Goal: Task Accomplishment & Management: Manage account settings

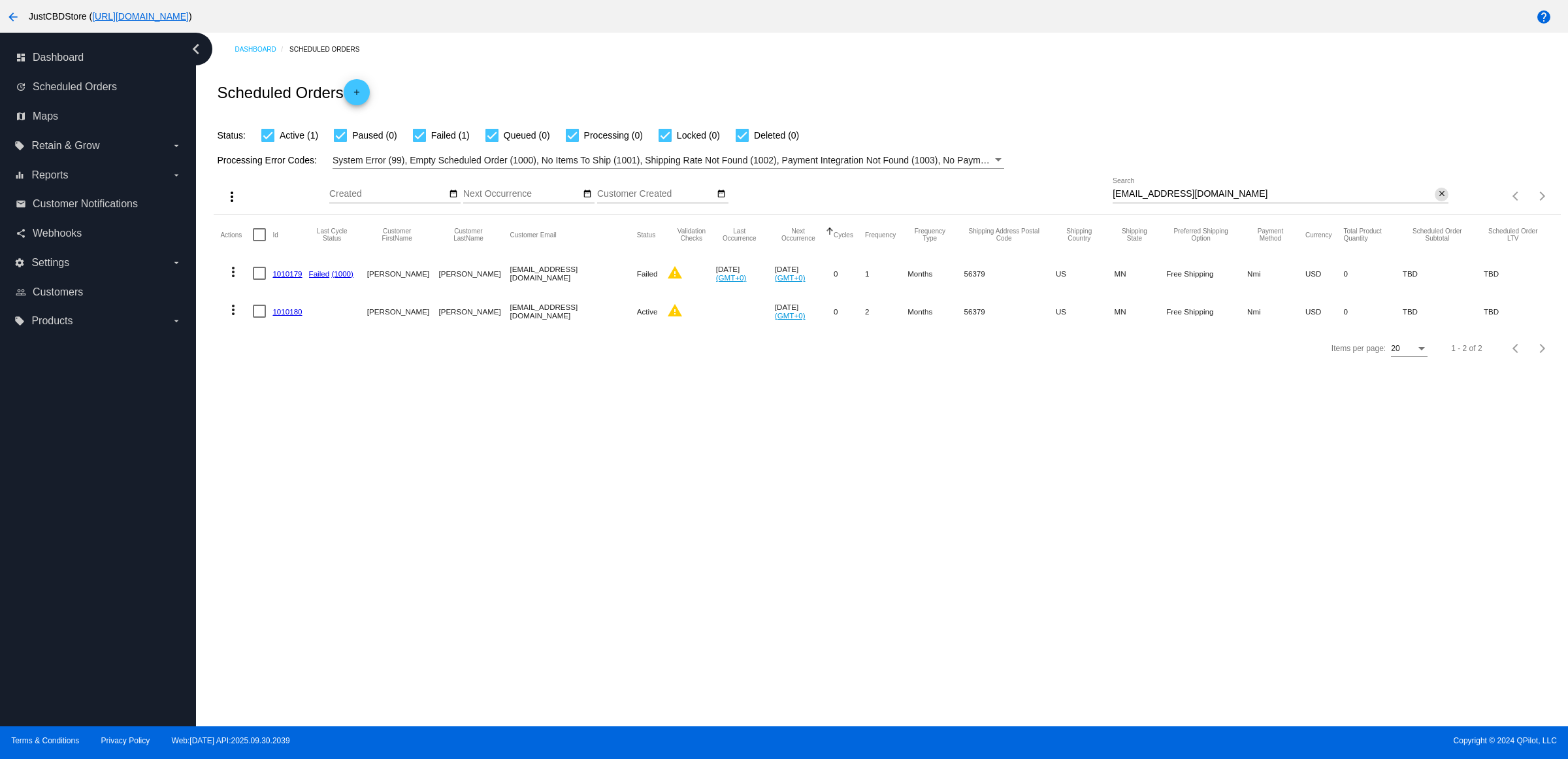
click at [1438, 199] on mat-icon "close" at bounding box center [1442, 194] width 9 height 11
click at [1440, 199] on input "Search" at bounding box center [1281, 194] width 336 height 11
paste input "[EMAIL_ADDRESS][DOMAIN_NAME]"
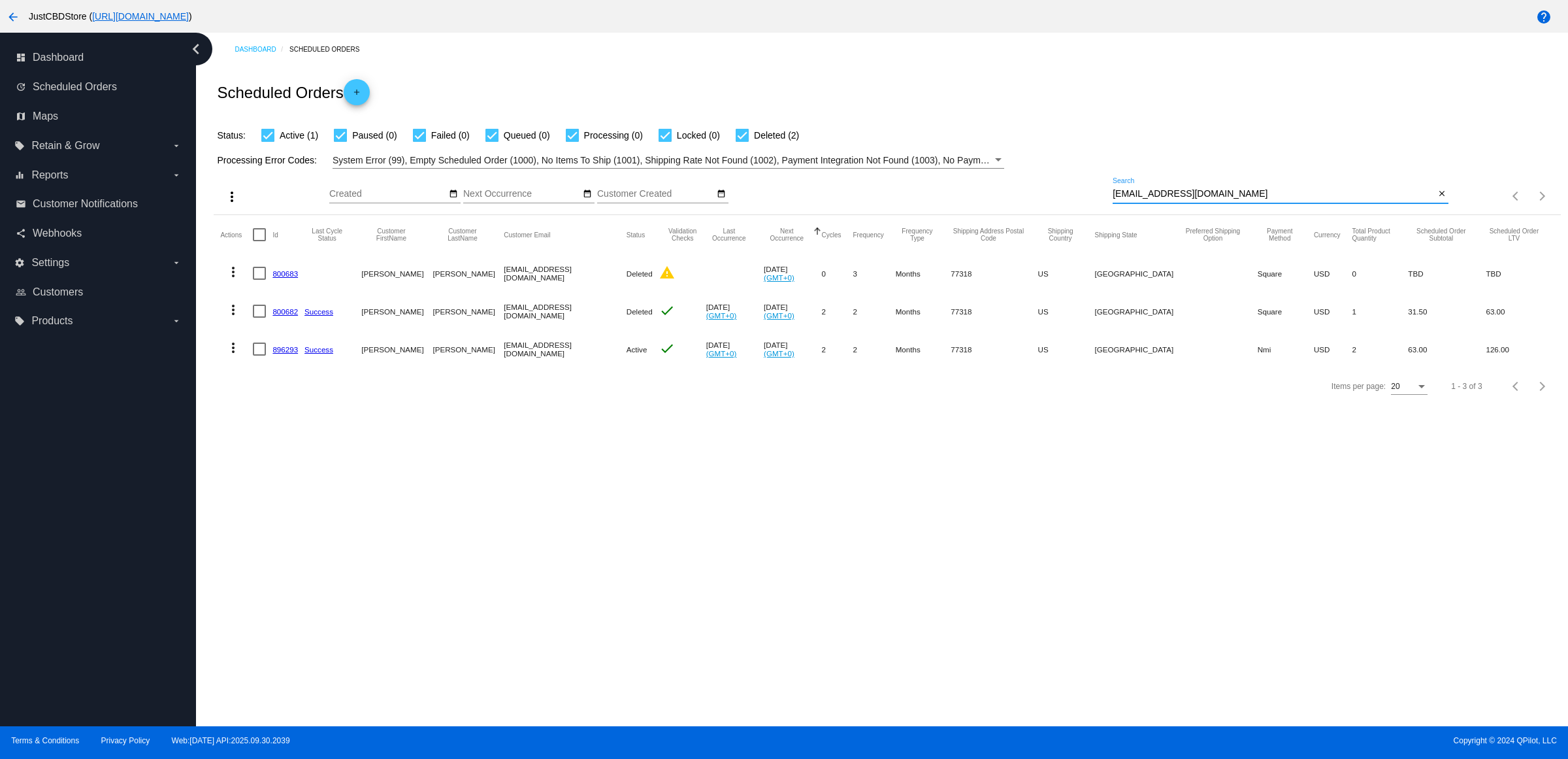
type input "[EMAIL_ADDRESS][DOMAIN_NAME]"
click at [241, 356] on mat-icon "more_vert" at bounding box center [234, 348] width 16 height 16
click at [946, 521] on div at bounding box center [784, 379] width 1568 height 759
click at [1442, 202] on div "close" at bounding box center [1441, 194] width 13 height 13
click at [1442, 199] on mat-icon "close" at bounding box center [1442, 194] width 9 height 11
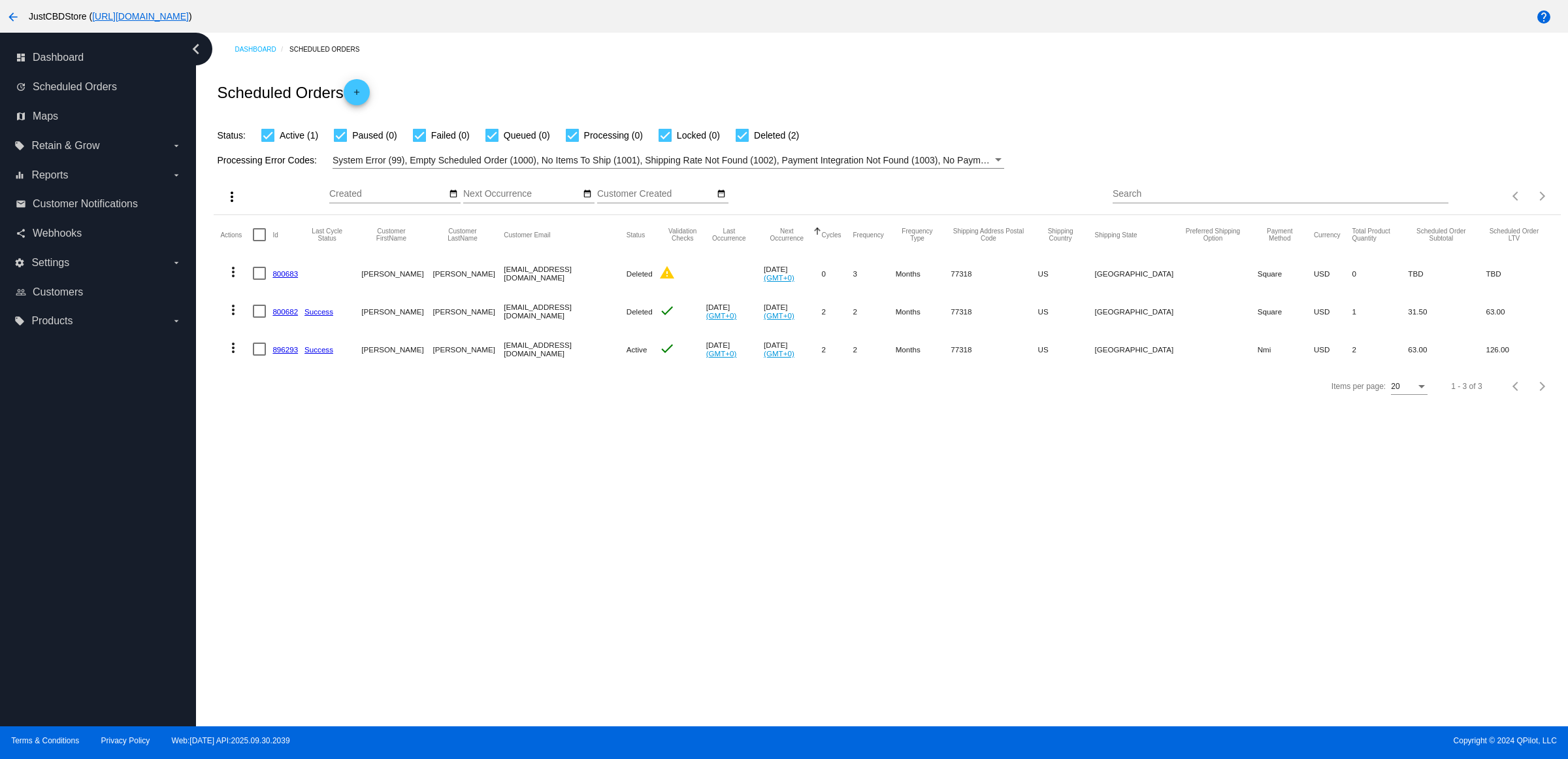
click at [1441, 199] on input "Search" at bounding box center [1281, 194] width 336 height 11
paste input "[EMAIL_ADDRESS][DOMAIN_NAME]"
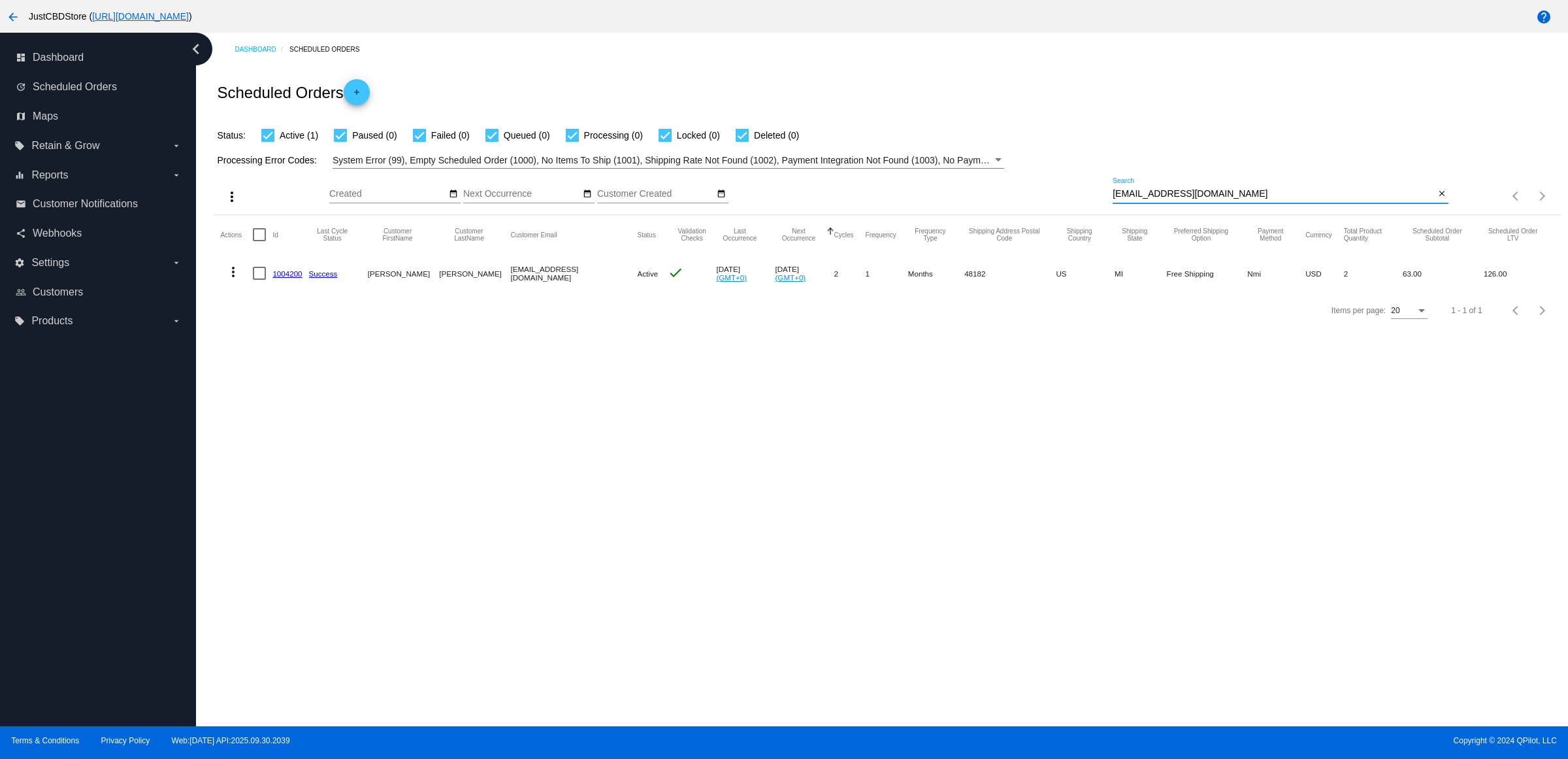
type input "[EMAIL_ADDRESS][DOMAIN_NAME]"
click at [241, 280] on mat-icon "more_vert" at bounding box center [234, 272] width 16 height 16
click at [299, 454] on button "delete Delete" at bounding box center [290, 454] width 130 height 31
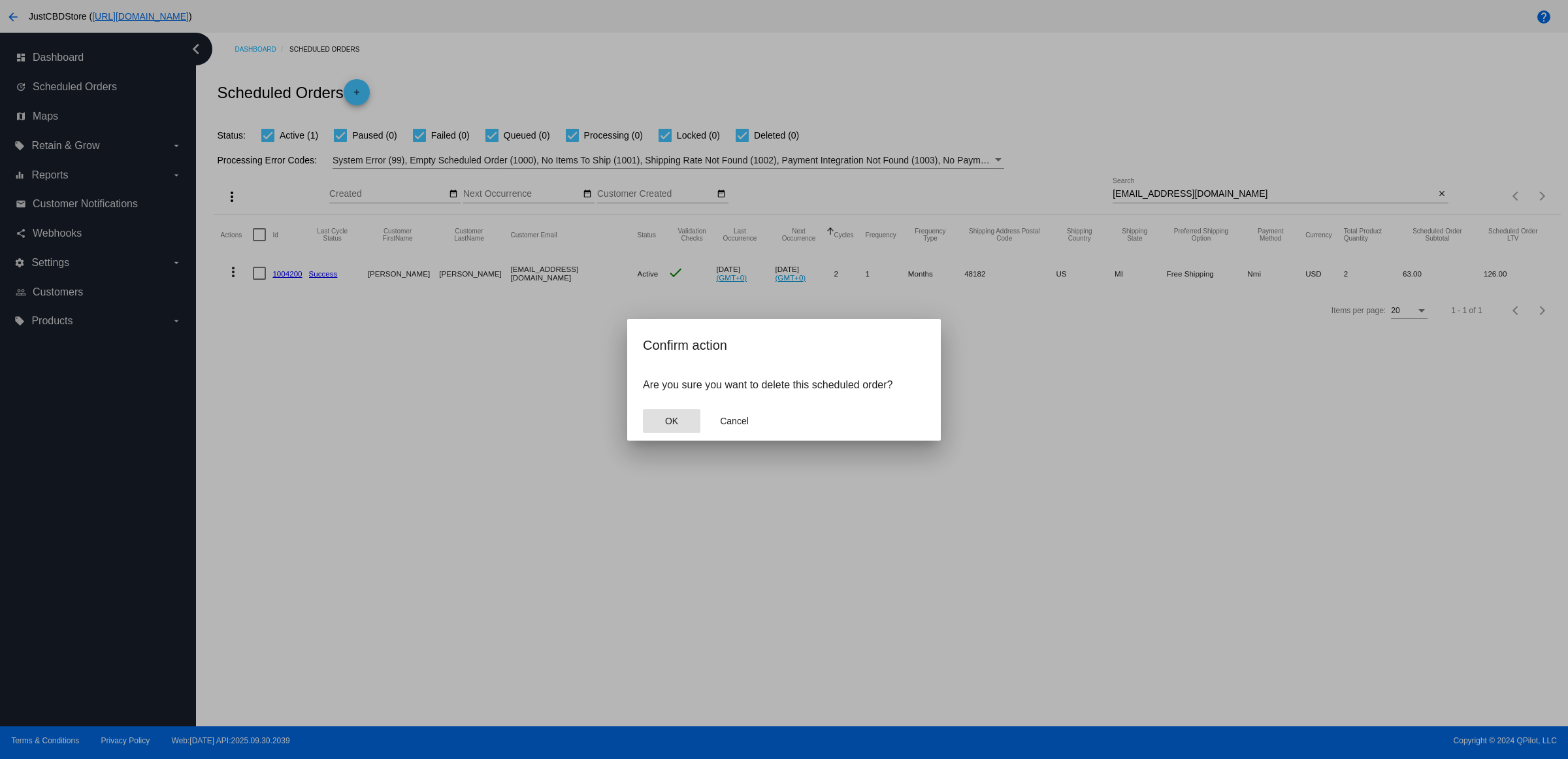
click at [680, 432] on button "OK" at bounding box center [672, 421] width 57 height 23
